Goal: Information Seeking & Learning: Learn about a topic

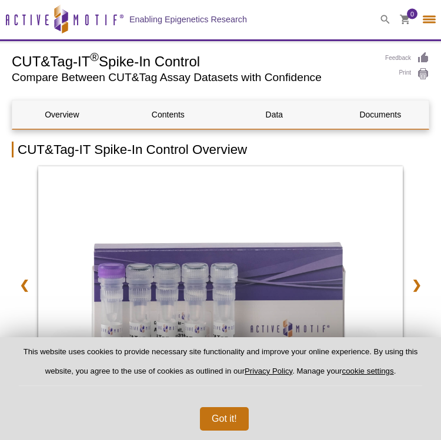
select select "[GEOGRAPHIC_DATA]"
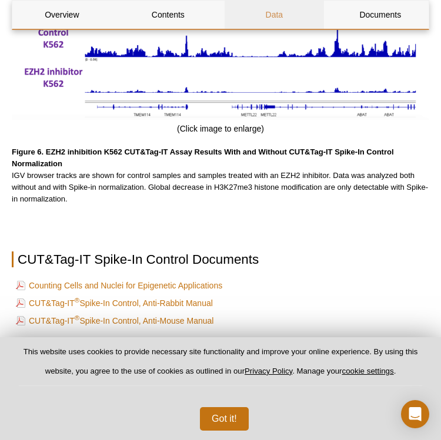
scroll to position [3132, 0]
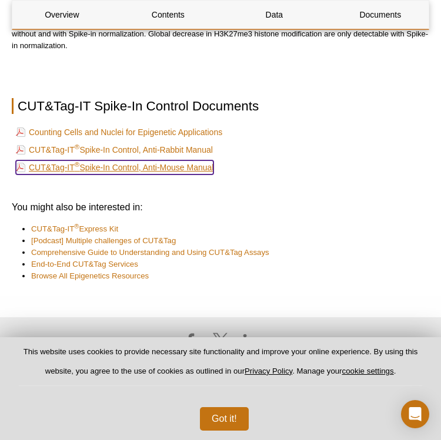
click at [195, 168] on link "CUT&Tag-IT ® Spike-In Control, Anti-Mouse Manual" at bounding box center [114, 167] width 197 height 14
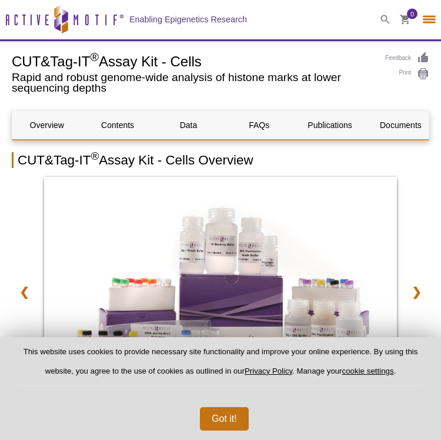
select select "[GEOGRAPHIC_DATA]"
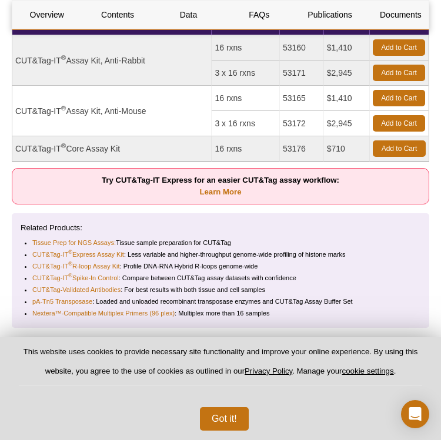
scroll to position [523, 0]
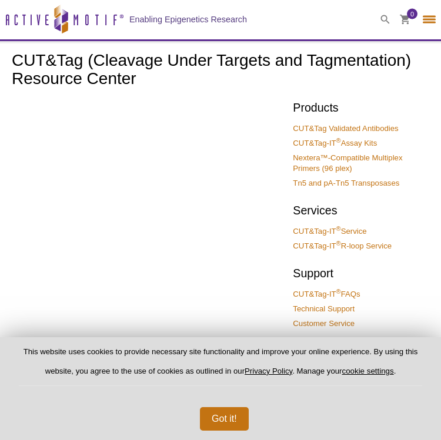
select select "[GEOGRAPHIC_DATA]"
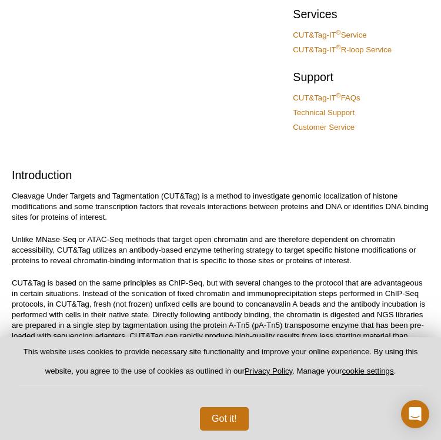
scroll to position [197, 0]
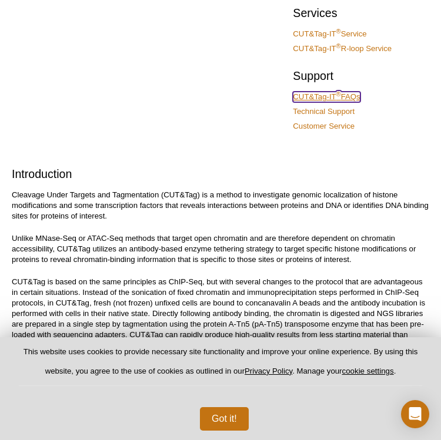
click at [317, 93] on link "CUT&Tag-IT ® FAQs" at bounding box center [326, 97] width 67 height 11
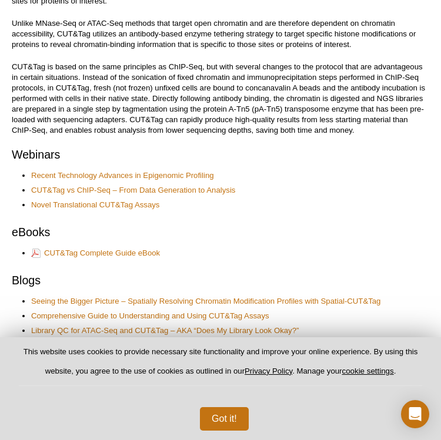
scroll to position [436, 0]
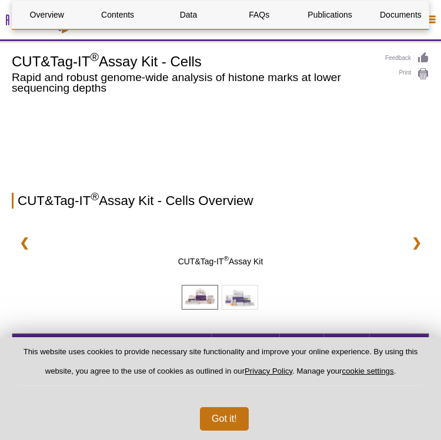
select select "[GEOGRAPHIC_DATA]"
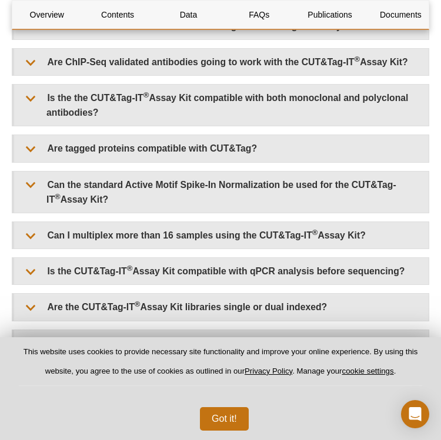
scroll to position [3042, 0]
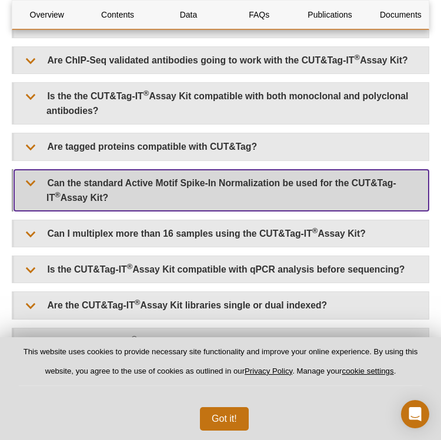
click at [281, 170] on summary "Can the standard Active Motif Spike-In Normalization be used for the CUT&Tag-IT…" at bounding box center [221, 190] width 414 height 41
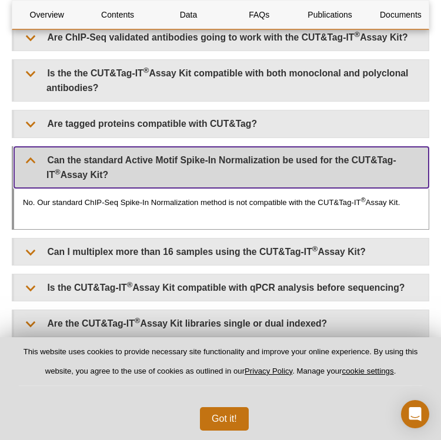
scroll to position [3071, 0]
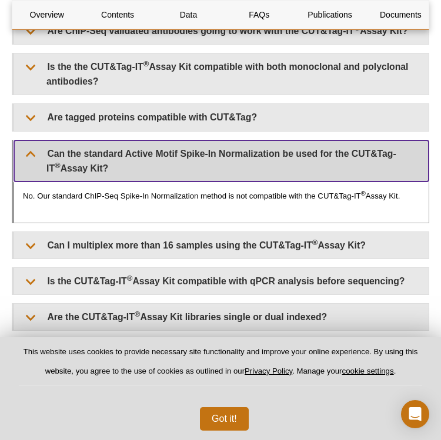
click at [245, 140] on summary "Can the standard Active Motif Spike-In Normalization be used for the CUT&Tag-IT…" at bounding box center [221, 160] width 414 height 41
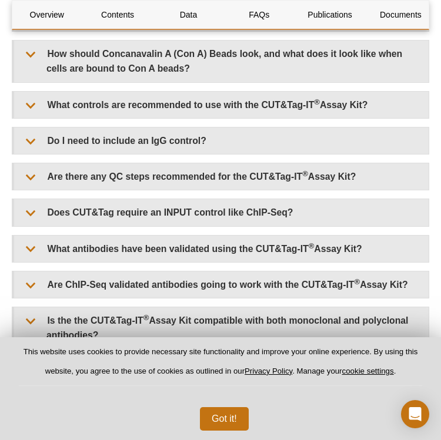
scroll to position [2378, 0]
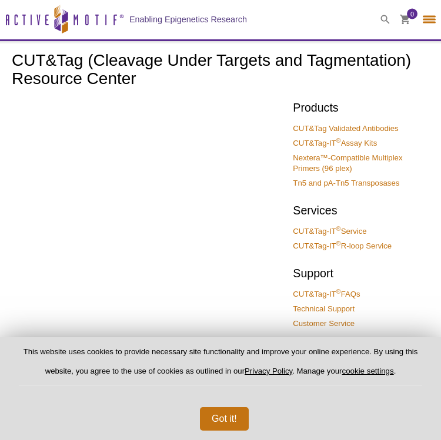
select select "[GEOGRAPHIC_DATA]"
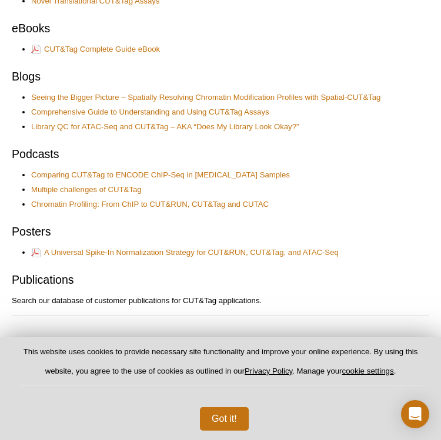
scroll to position [637, 0]
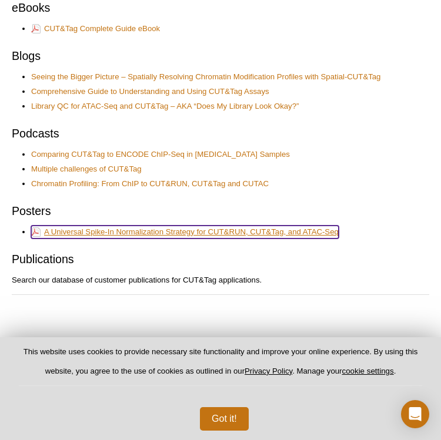
click at [102, 234] on link "A Universal Spike-In Normalization Strategy for CUT&RUN, CUT&Tag, and ATAC-Seq" at bounding box center [184, 232] width 307 height 13
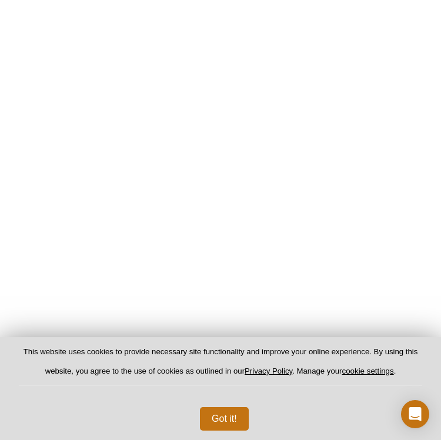
scroll to position [1308, 0]
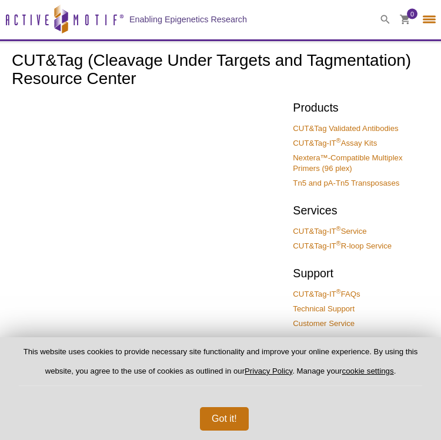
select select "[GEOGRAPHIC_DATA]"
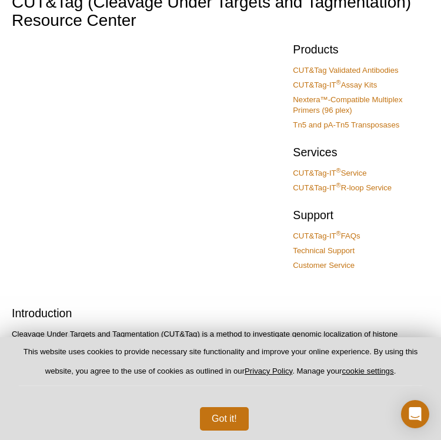
scroll to position [110, 0]
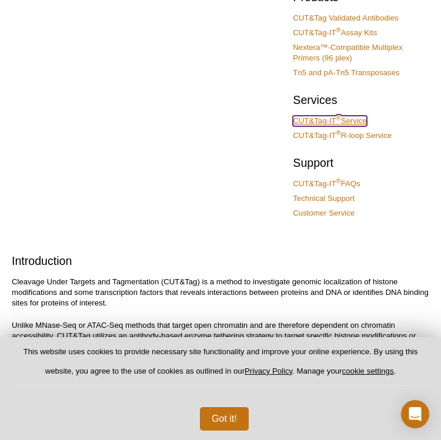
click at [347, 119] on link "CUT&Tag-IT ® Service" at bounding box center [329, 121] width 73 height 11
click at [338, 125] on link "CUT&Tag-IT ® Service" at bounding box center [329, 121] width 73 height 11
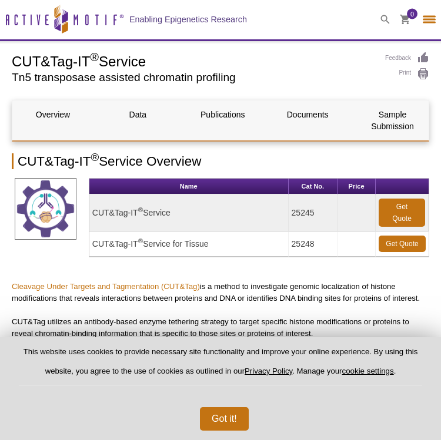
select select "[GEOGRAPHIC_DATA]"
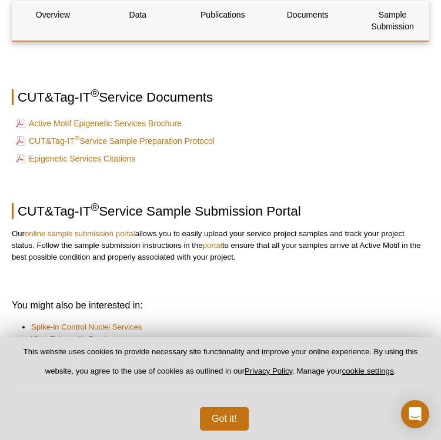
scroll to position [2660, 0]
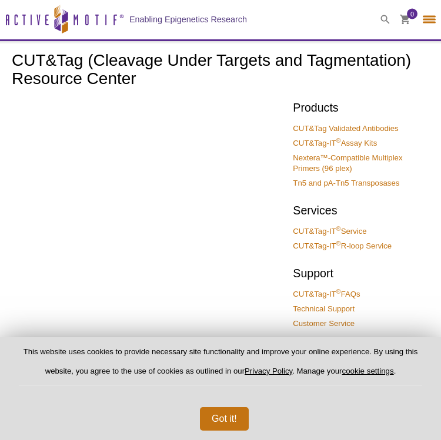
select select "[GEOGRAPHIC_DATA]"
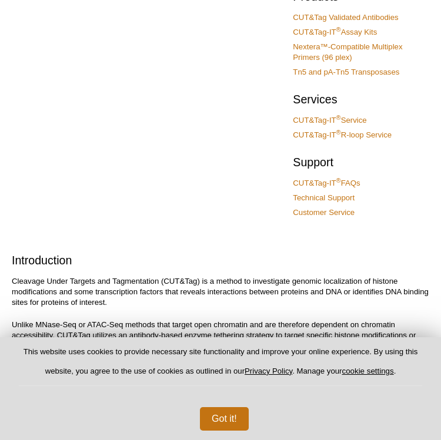
scroll to position [110, 0]
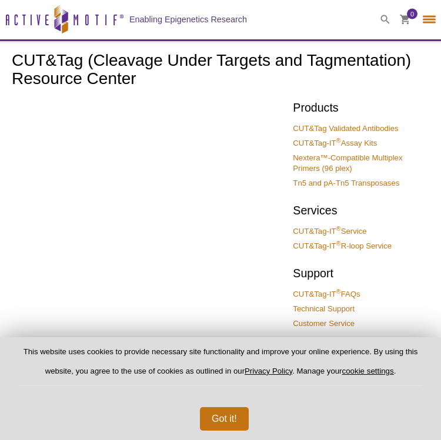
select select "[GEOGRAPHIC_DATA]"
click at [311, 144] on link "CUT&Tag-IT ® Assay Kits" at bounding box center [335, 143] width 84 height 11
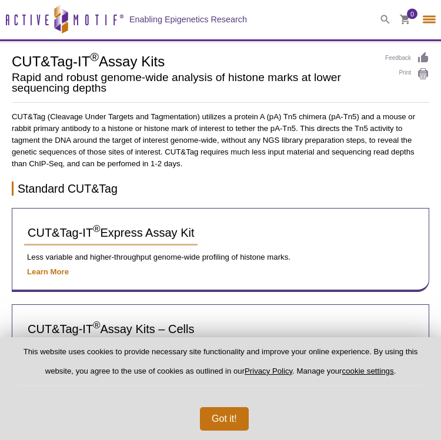
select select "[GEOGRAPHIC_DATA]"
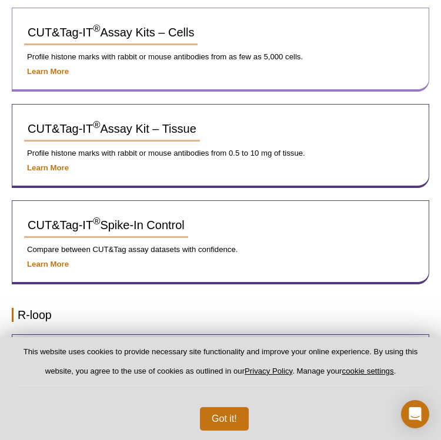
scroll to position [312, 0]
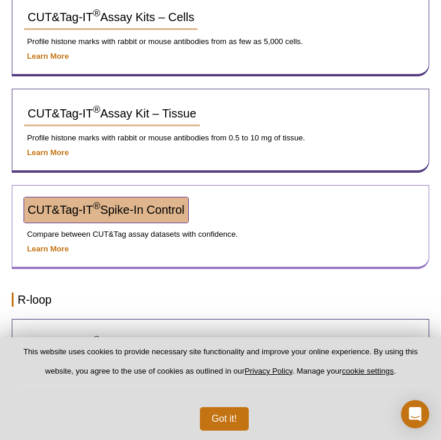
click at [133, 210] on span "CUT&Tag-IT ® Spike-In Control" at bounding box center [106, 209] width 157 height 13
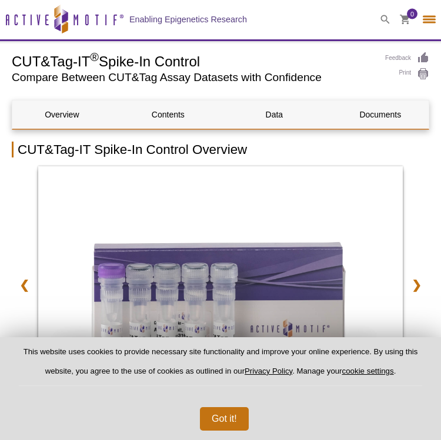
select select "[GEOGRAPHIC_DATA]"
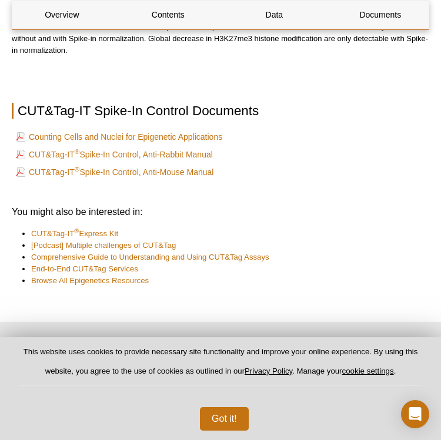
scroll to position [3122, 0]
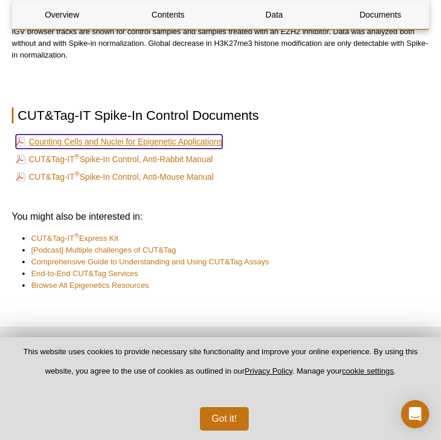
click at [150, 139] on link "Counting Cells and Nuclei for Epigenetic Applications" at bounding box center [119, 142] width 206 height 14
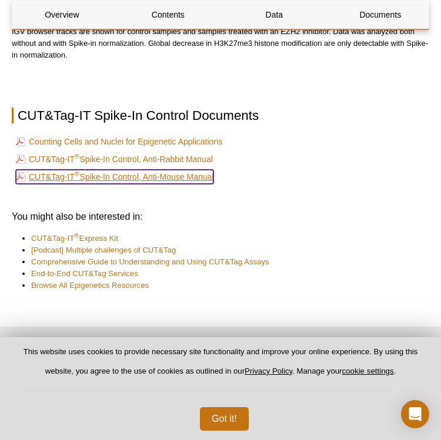
click at [126, 173] on link "CUT&Tag-IT ® Spike-In Control, Anti-Mouse Manual" at bounding box center [114, 177] width 197 height 14
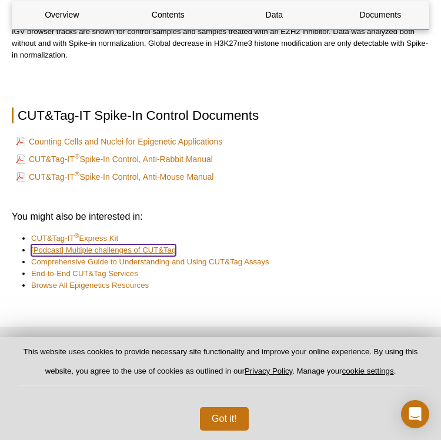
click at [89, 254] on link "[Podcast] Multiple challenges of CUT&Tag" at bounding box center [103, 250] width 145 height 12
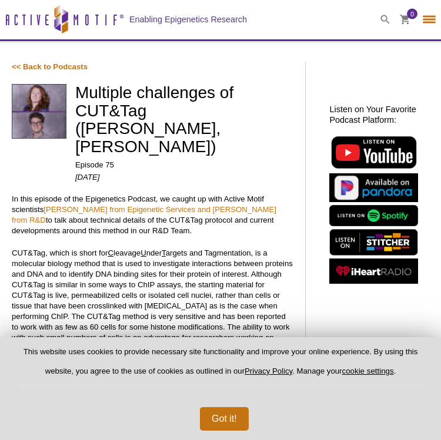
select select "[GEOGRAPHIC_DATA]"
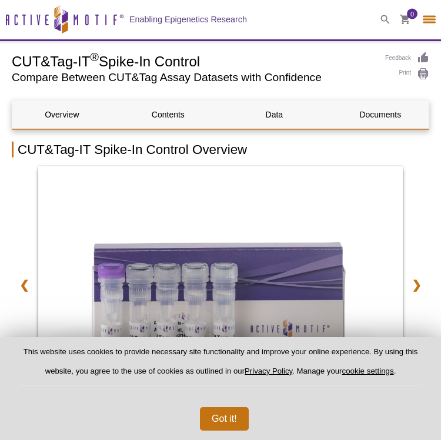
select select "[GEOGRAPHIC_DATA]"
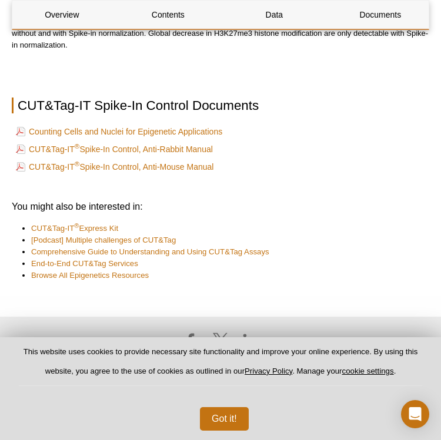
scroll to position [2445, 0]
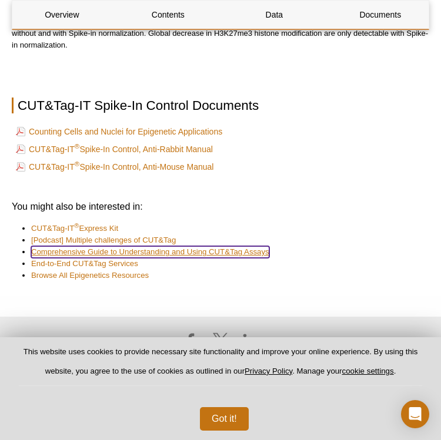
click at [59, 253] on link "Comprehensive Guide to Understanding and Using CUT&Tag Assays" at bounding box center [150, 252] width 238 height 12
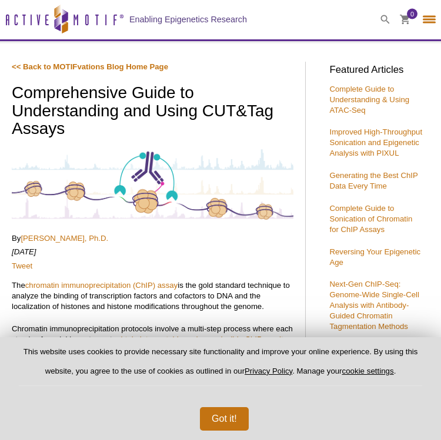
select select "[GEOGRAPHIC_DATA]"
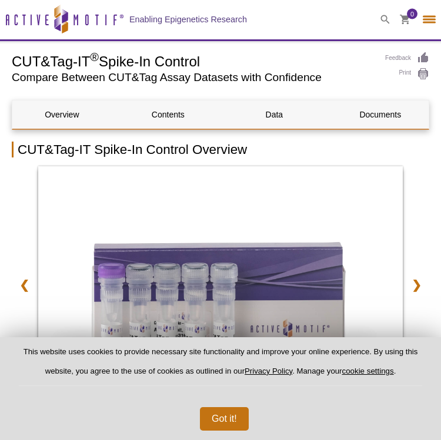
select select "[GEOGRAPHIC_DATA]"
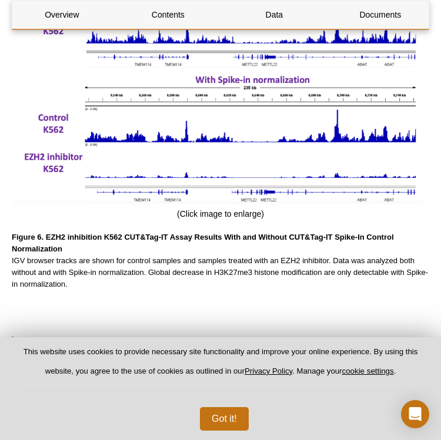
scroll to position [2445, 0]
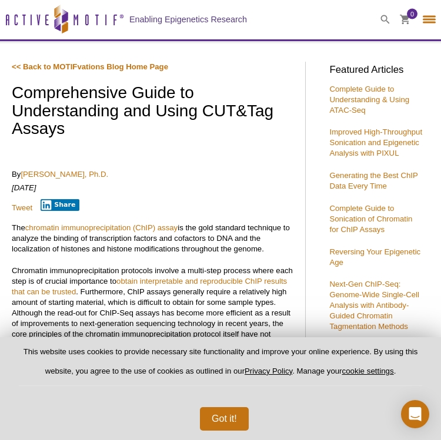
select select "[GEOGRAPHIC_DATA]"
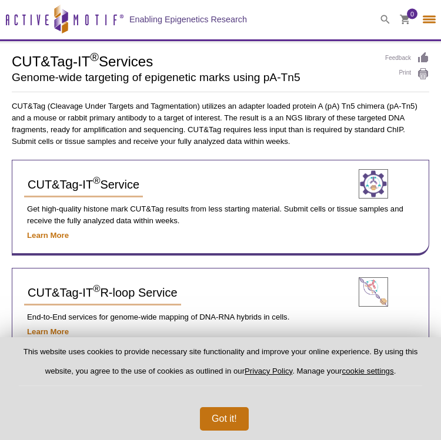
select select "[GEOGRAPHIC_DATA]"
